Goal: Complete application form: Complete application form

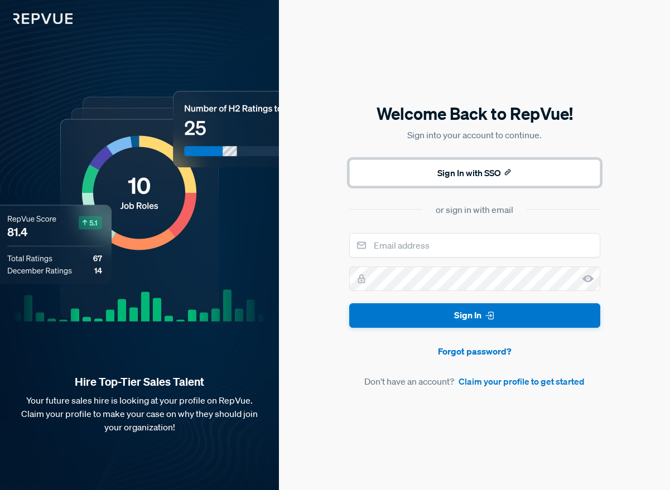
click at [469, 184] on button "Sign In with SSO" at bounding box center [474, 173] width 251 height 27
click at [384, 243] on input "email" at bounding box center [474, 245] width 251 height 25
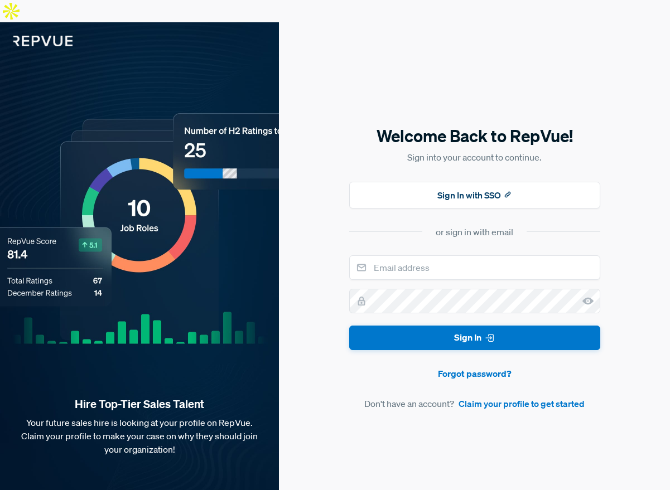
click at [397, 261] on form "Sign In Forgot password? Don't have an account? Claim your profile to get start…" at bounding box center [474, 333] width 251 height 156
click at [411, 255] on input "email" at bounding box center [474, 267] width 251 height 25
type input "[EMAIL_ADDRESS][PERSON_NAME][DOMAIN_NAME]"
click at [349, 326] on button "Sign In" at bounding box center [474, 338] width 251 height 25
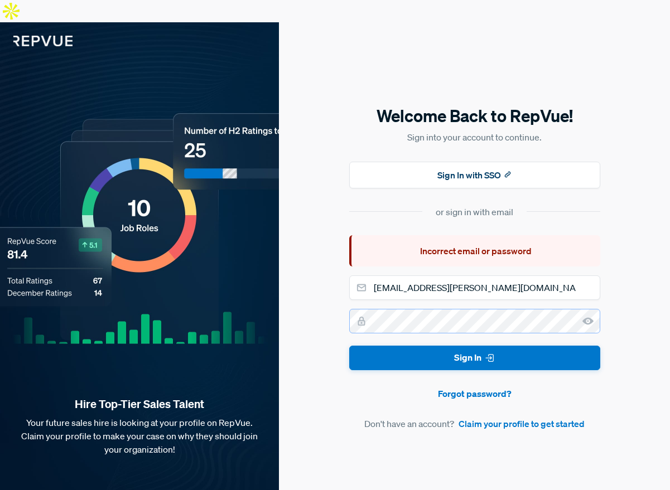
click at [349, 346] on button "Sign In" at bounding box center [474, 358] width 251 height 25
click at [479, 276] on input "[EMAIL_ADDRESS][PERSON_NAME][DOMAIN_NAME]" at bounding box center [474, 288] width 251 height 25
click at [496, 417] on link "Claim your profile to get started" at bounding box center [522, 423] width 126 height 13
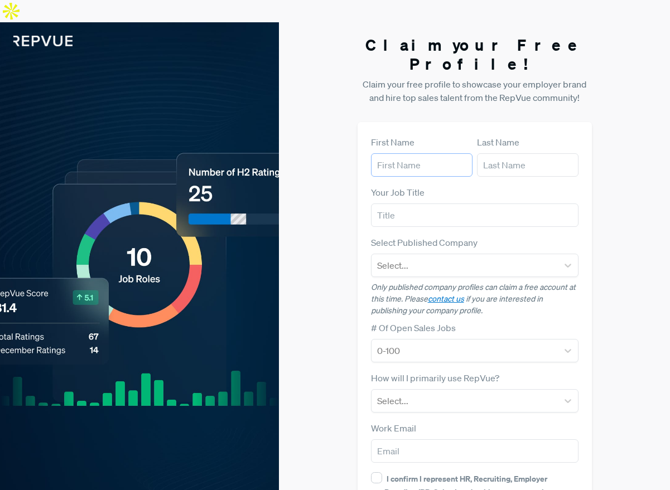
click at [421, 153] on input "text" at bounding box center [422, 164] width 102 height 23
type input "Jannis"
type input "t"
type input "[PERSON_NAME]"
type input "Sales"
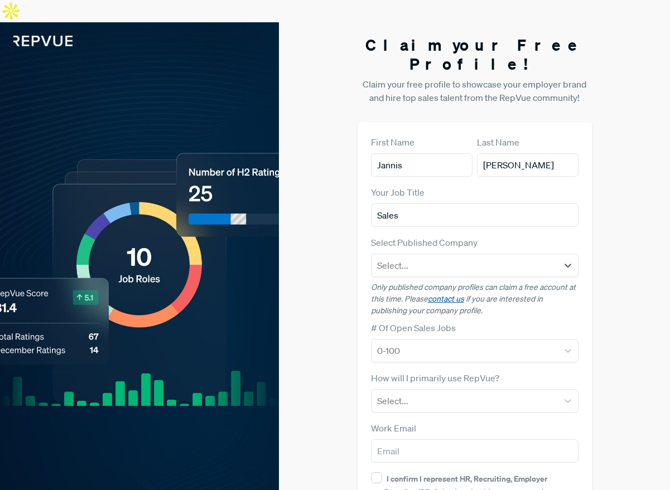
scroll to position [28, 0]
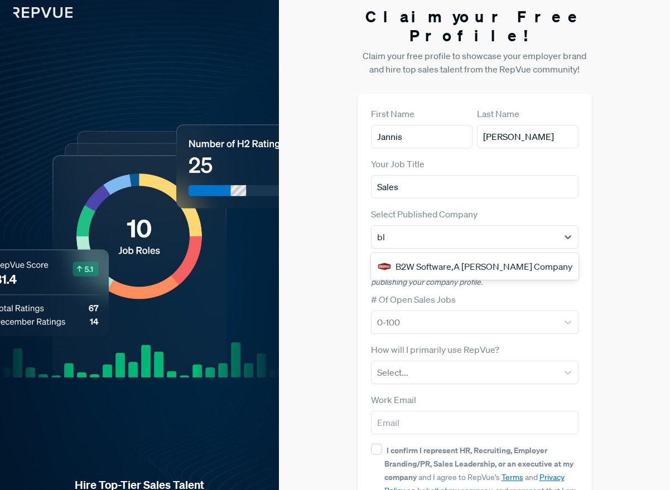
type input "b"
click at [349, 206] on div "Claim your Free Profile! Claim your free profile to showcase your employer bran…" at bounding box center [474, 294] width 391 height 600
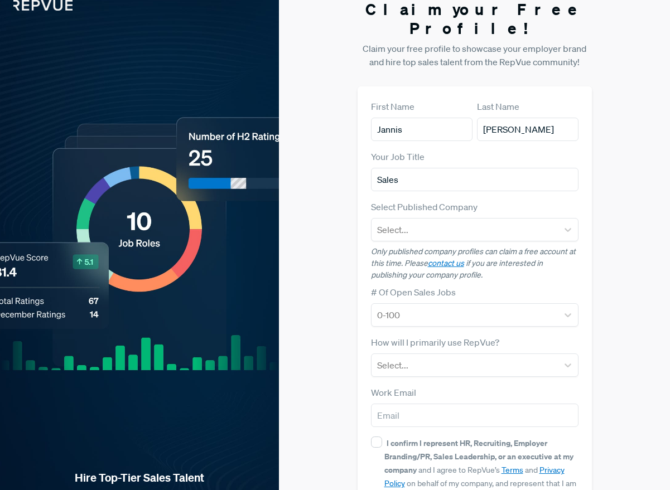
scroll to position [0, 0]
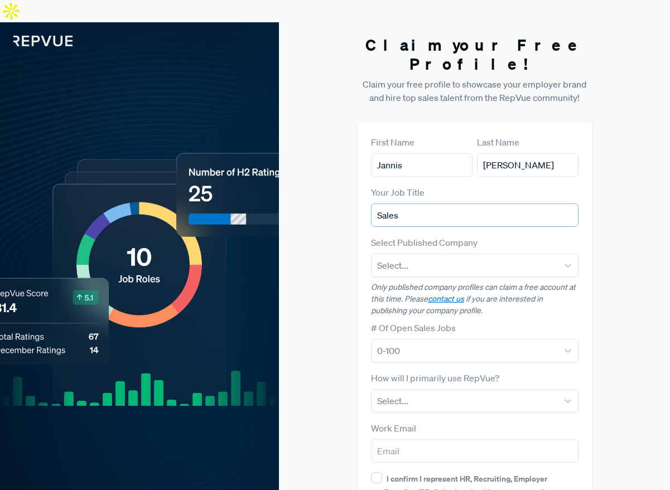
click at [441, 204] on input "Sales" at bounding box center [475, 215] width 208 height 23
click at [341, 199] on div "Claim your Free Profile! Claim your free profile to showcase your employer bran…" at bounding box center [474, 322] width 391 height 600
click at [421, 321] on label "# Of Open Sales Jobs" at bounding box center [413, 327] width 85 height 13
click at [421, 343] on div at bounding box center [464, 351] width 175 height 16
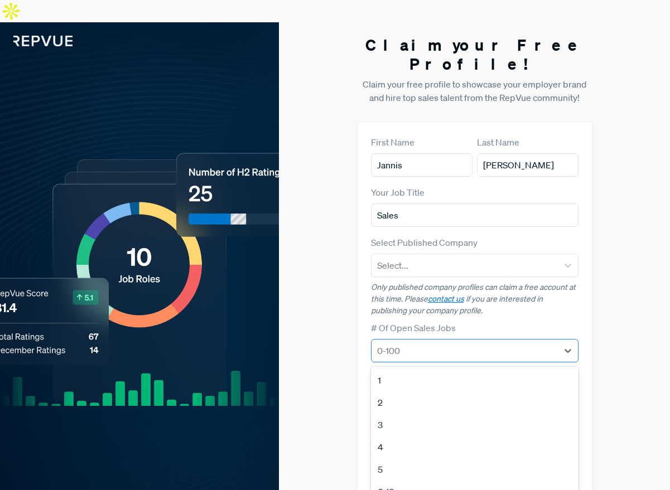
scroll to position [7, 0]
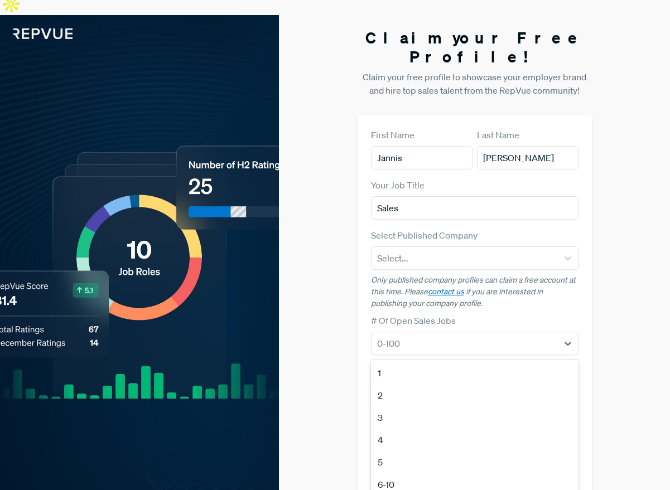
click at [321, 272] on div "Claim your Free Profile! Claim your free profile to showcase your employer bran…" at bounding box center [474, 315] width 391 height 600
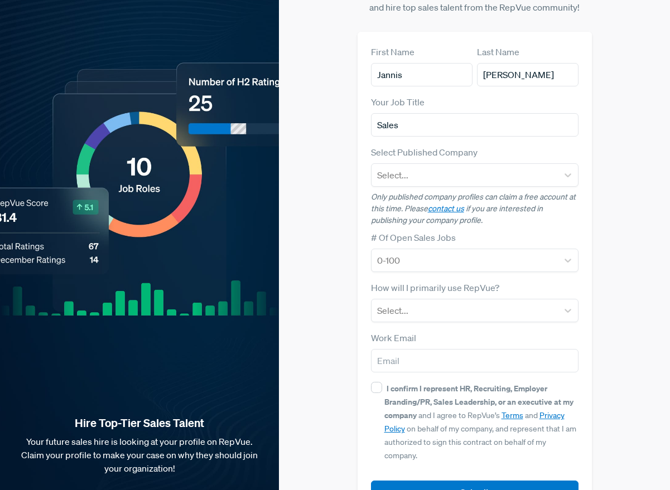
scroll to position [0, 0]
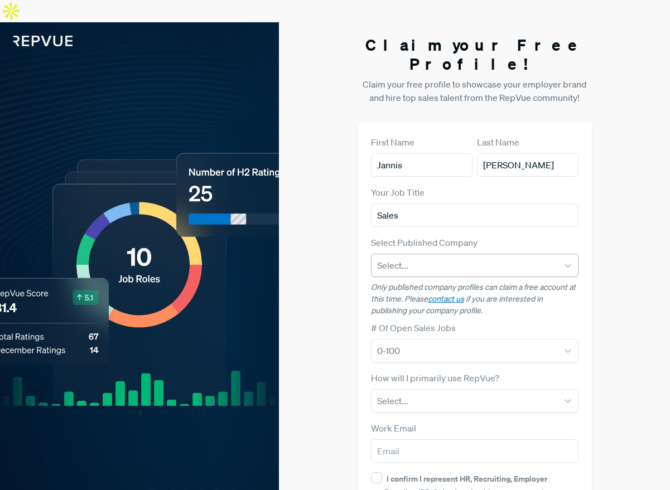
click at [408, 258] on div at bounding box center [464, 266] width 175 height 16
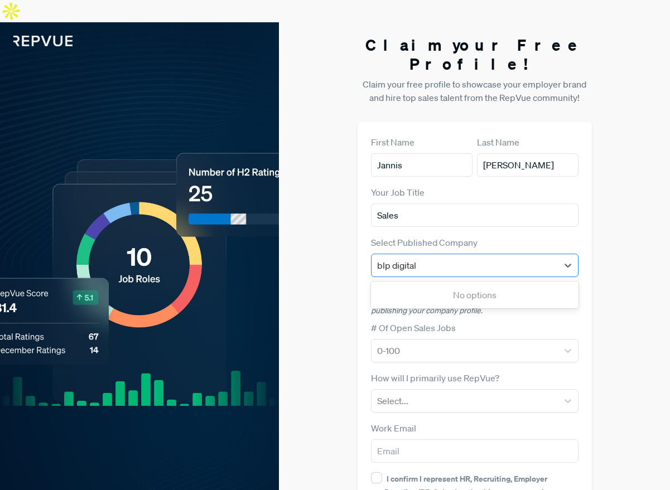
type input "blp digital"
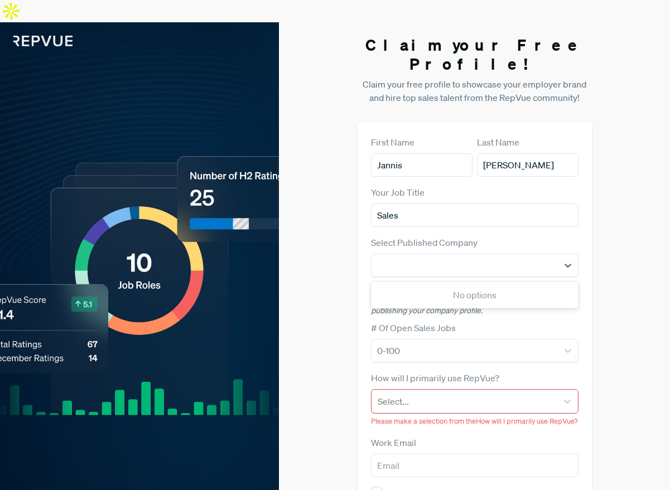
click at [401, 236] on label "Select Published Company" at bounding box center [424, 242] width 107 height 13
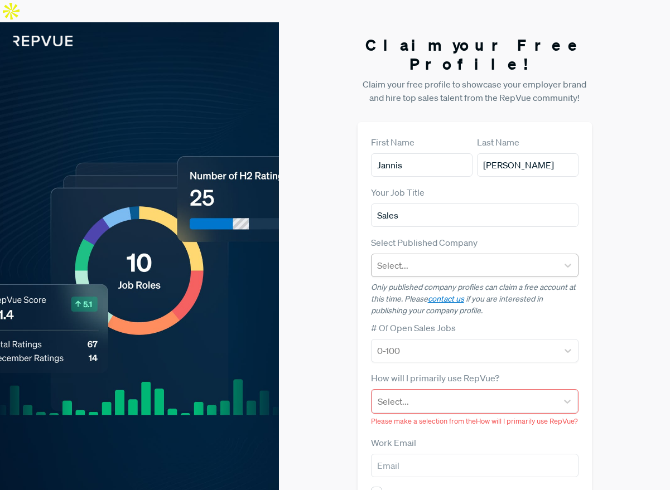
click at [410, 258] on div at bounding box center [464, 266] width 175 height 16
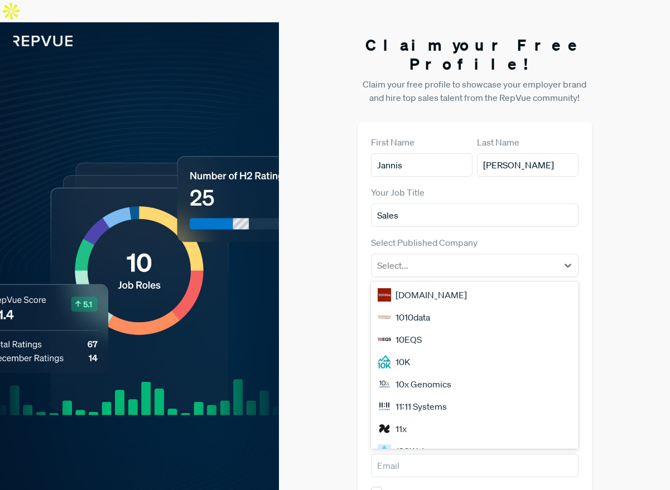
click at [366, 248] on div "First Name [PERSON_NAME] Last Name [PERSON_NAME] Your Job Title Sales Select Pu…" at bounding box center [475, 372] width 234 height 501
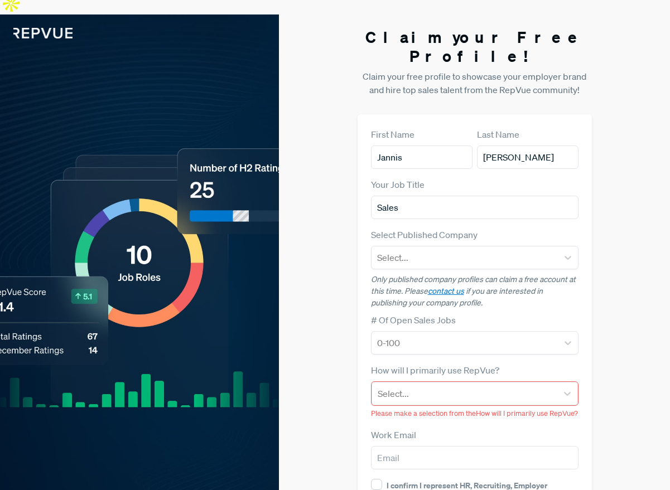
scroll to position [12, 0]
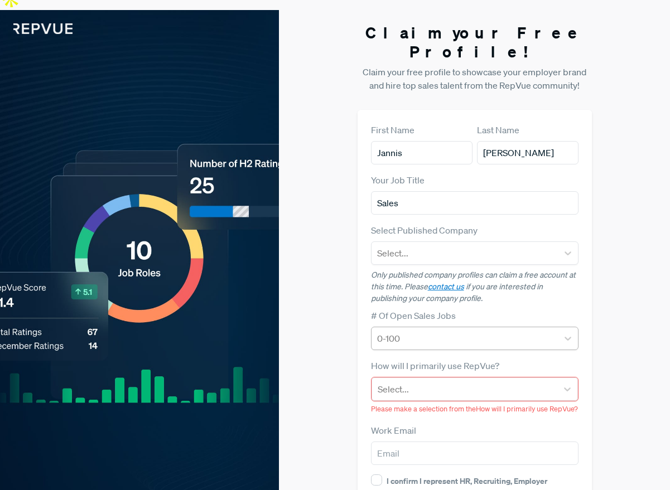
click at [404, 331] on div at bounding box center [464, 339] width 175 height 16
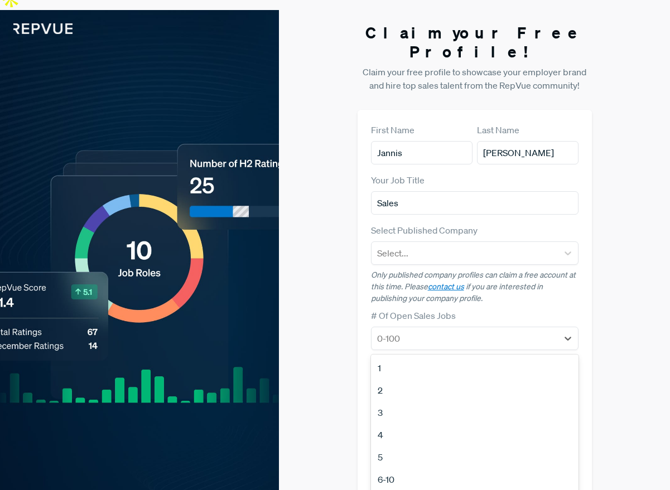
click at [393, 469] on div "6-10" at bounding box center [475, 480] width 208 height 22
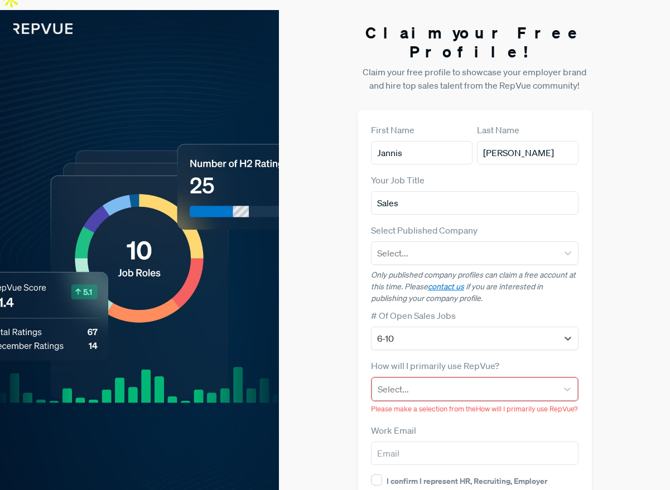
click at [407, 382] on div at bounding box center [465, 390] width 174 height 16
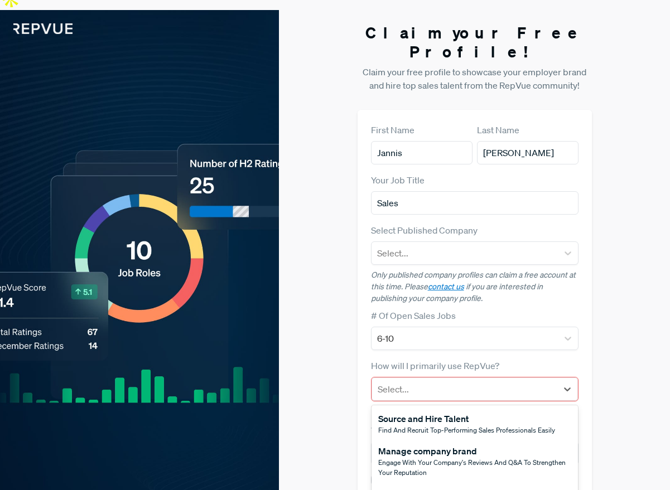
click at [410, 487] on div "Other" at bounding box center [448, 493] width 141 height 13
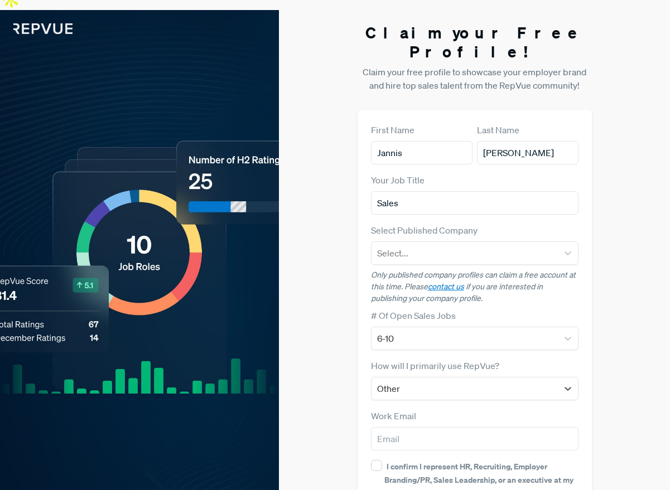
click at [407, 461] on strong "I confirm I represent HR, Recruiting, Employer Branding/PR, Sales Leadership, o…" at bounding box center [478, 479] width 189 height 37
click at [382, 460] on input "I confirm I represent HR, Recruiting, Employer Branding/PR, Sales Leadership, o…" at bounding box center [376, 465] width 11 height 11
checkbox input "false"
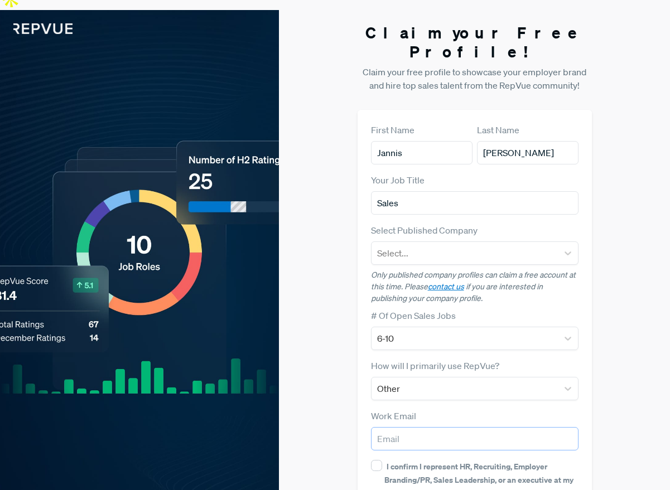
click at [408, 427] on input "email" at bounding box center [475, 438] width 208 height 23
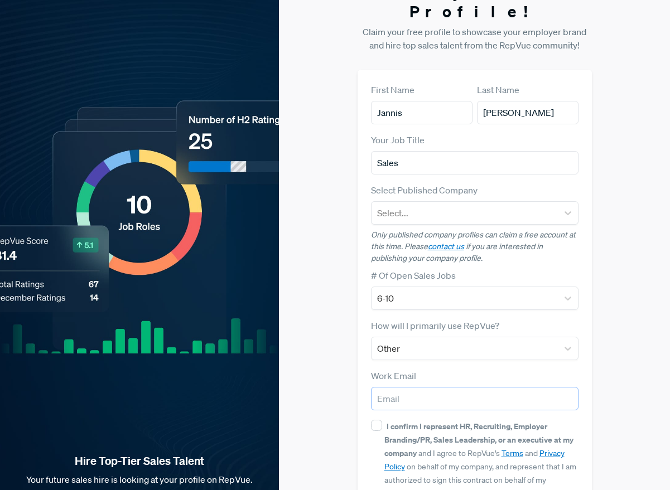
scroll to position [53, 0]
type input "u"
type input "[EMAIL_ADDRESS][PERSON_NAME][DOMAIN_NAME]"
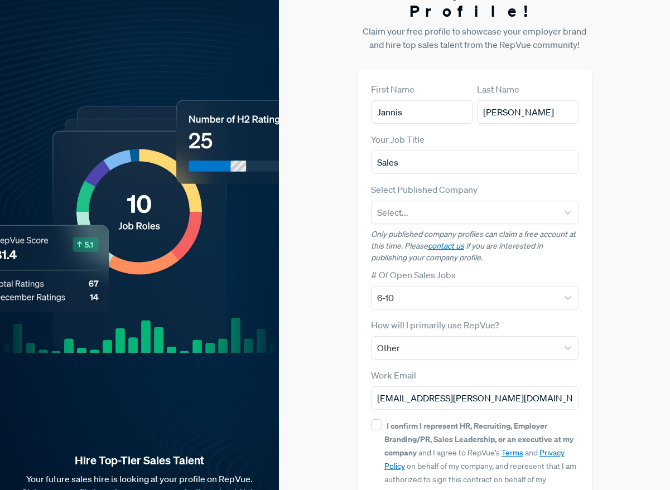
click at [358, 386] on div "First Name [PERSON_NAME] Last Name [PERSON_NAME] Your Job Title Sales Select Pu…" at bounding box center [475, 312] width 234 height 486
click at [370, 383] on div "First Name [PERSON_NAME] Last Name [PERSON_NAME] Your Job Title Sales Select Pu…" at bounding box center [475, 312] width 234 height 486
click at [386, 419] on div "I confirm I represent HR, Recruiting, Employer Branding/PR, Sales Leadership, o…" at bounding box center [481, 459] width 194 height 80
click at [382, 419] on input "I confirm I represent HR, Recruiting, Employer Branding/PR, Sales Leadership, o…" at bounding box center [376, 424] width 11 height 11
checkbox input "true"
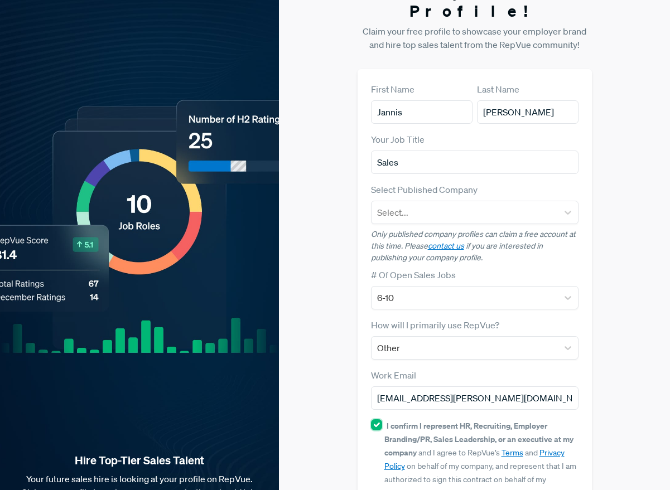
scroll to position [0, 0]
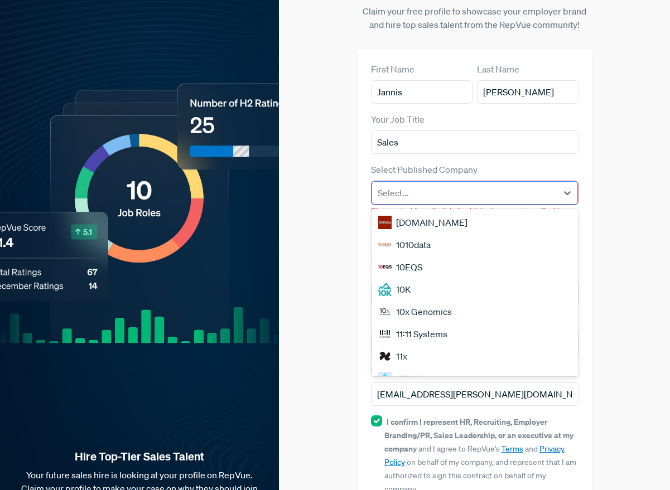
click at [430, 185] on div at bounding box center [465, 193] width 174 height 16
click at [428, 256] on div "10EQS" at bounding box center [475, 267] width 206 height 22
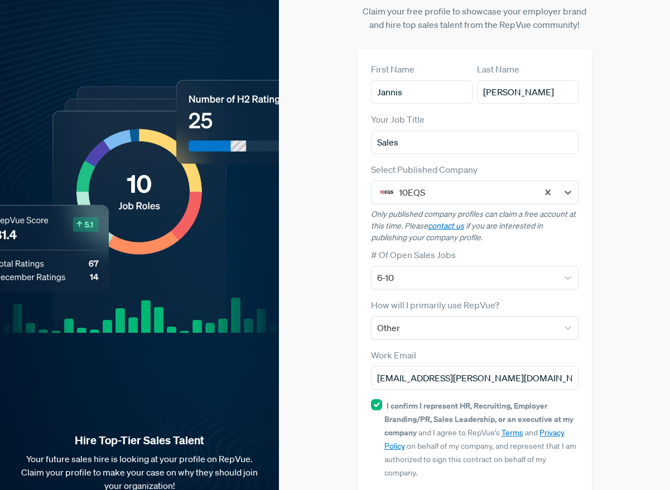
scroll to position [62, 0]
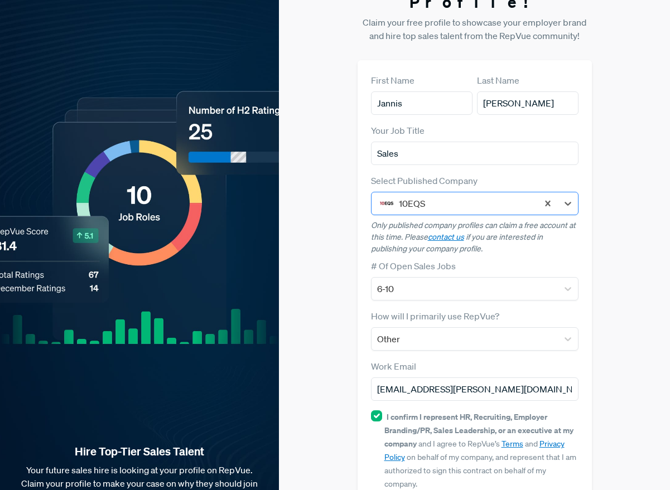
click at [455, 196] on div at bounding box center [465, 204] width 133 height 16
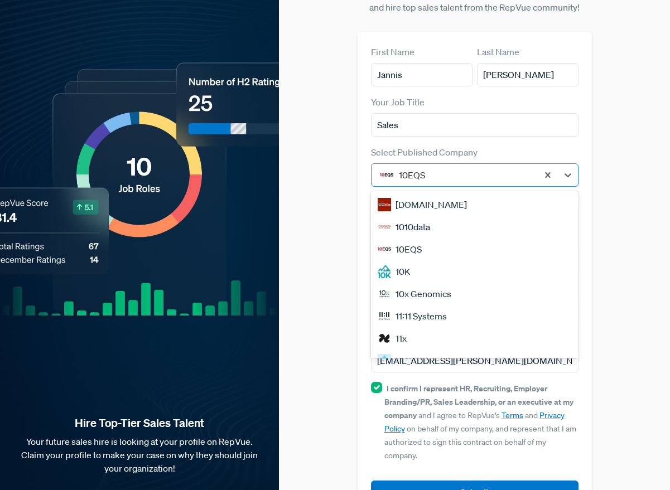
scroll to position [0, 0]
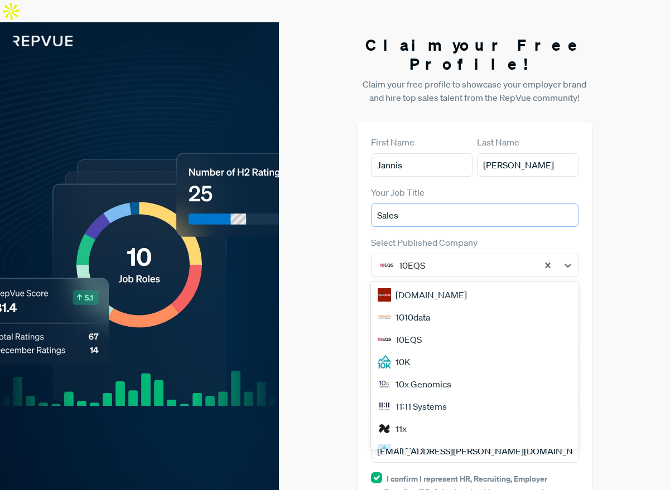
click at [415, 204] on input "Sales" at bounding box center [475, 215] width 208 height 23
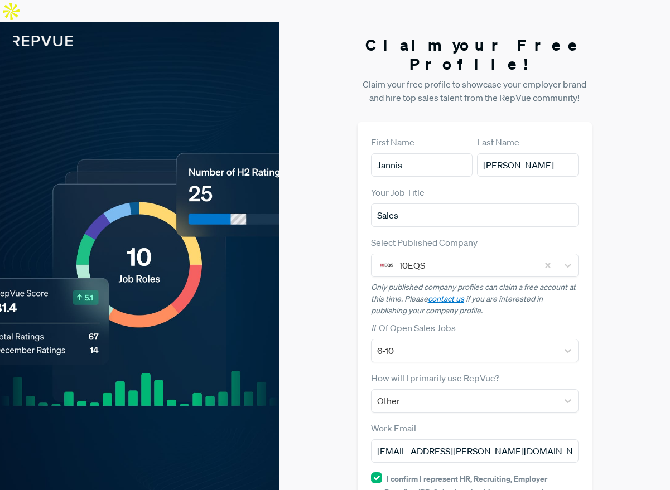
click at [25, 22] on img at bounding box center [36, 34] width 73 height 24
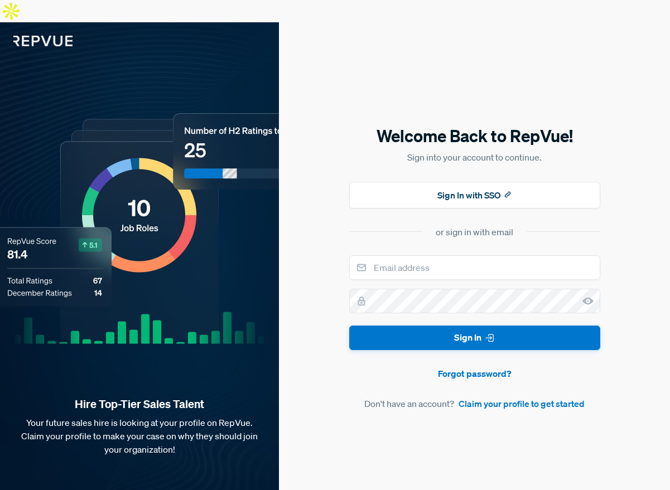
click at [486, 225] on div "or sign in with email" at bounding box center [475, 231] width 78 height 13
